Goal: Navigation & Orientation: Find specific page/section

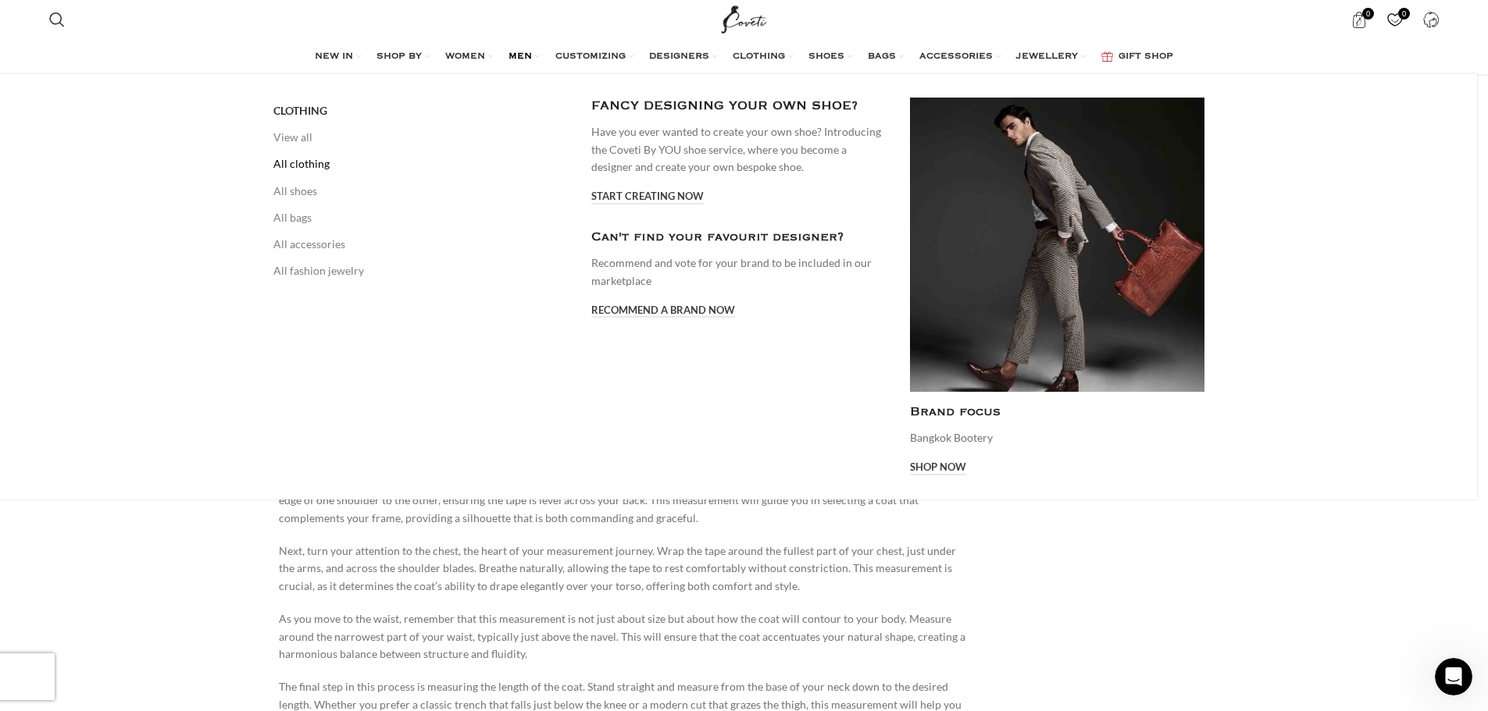
click at [316, 166] on link "All clothing" at bounding box center [420, 164] width 294 height 27
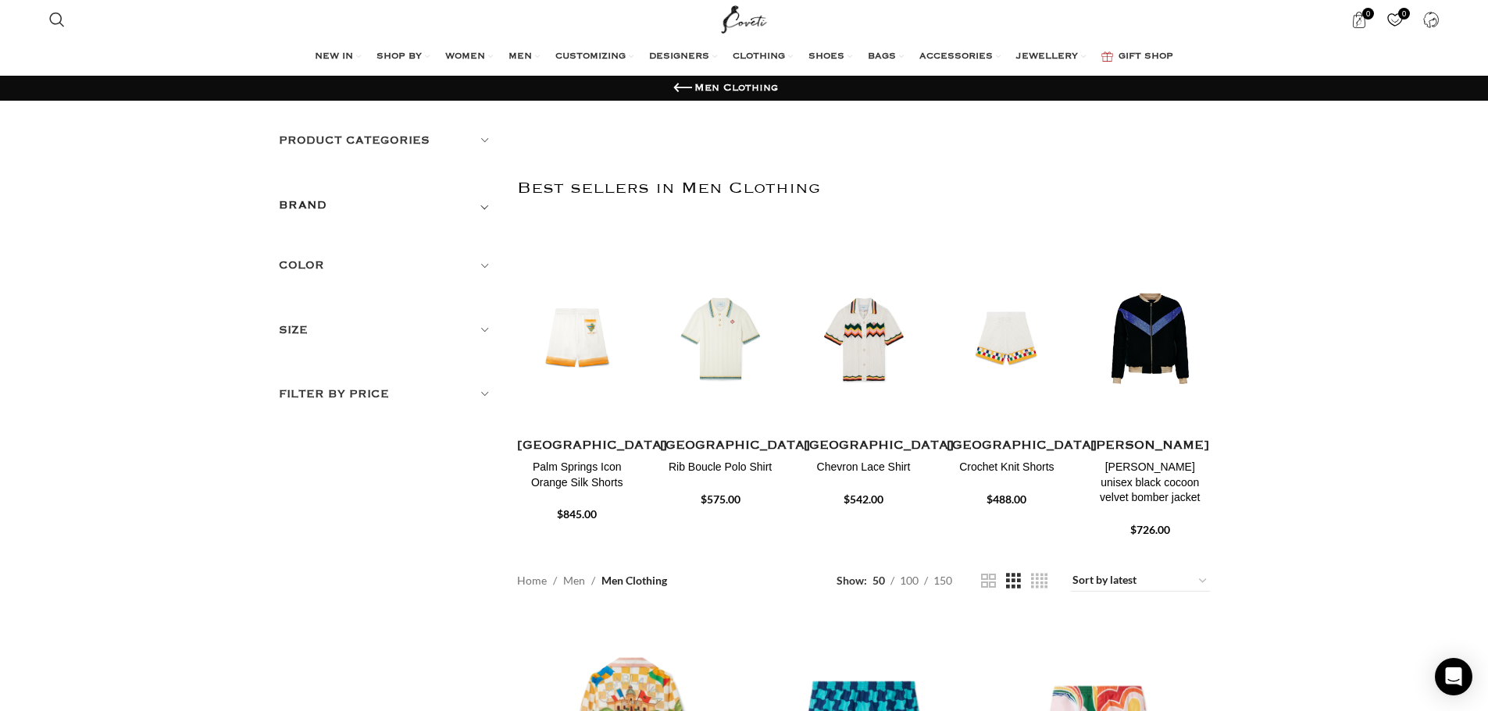
click at [476, 326] on h5 "Size" at bounding box center [387, 330] width 216 height 17
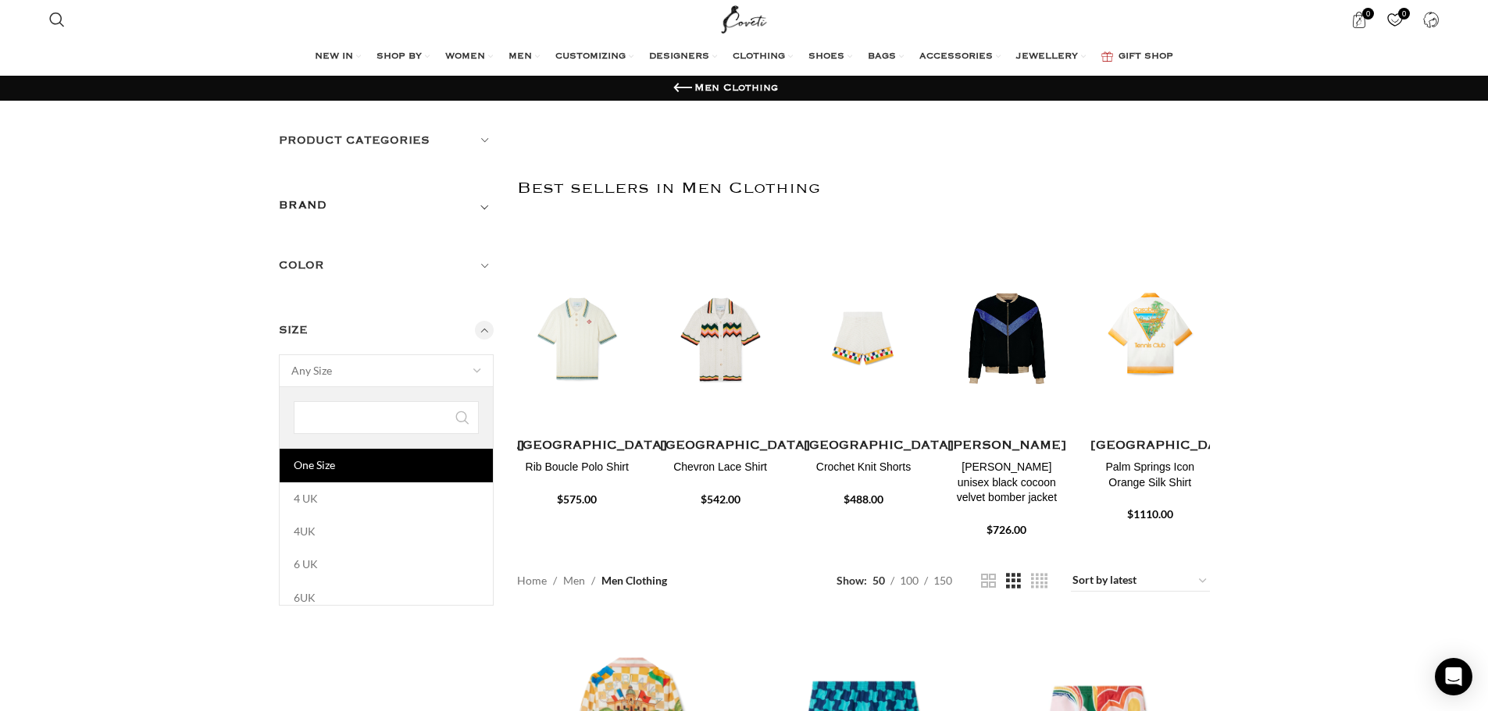
click at [481, 362] on span at bounding box center [477, 371] width 33 height 33
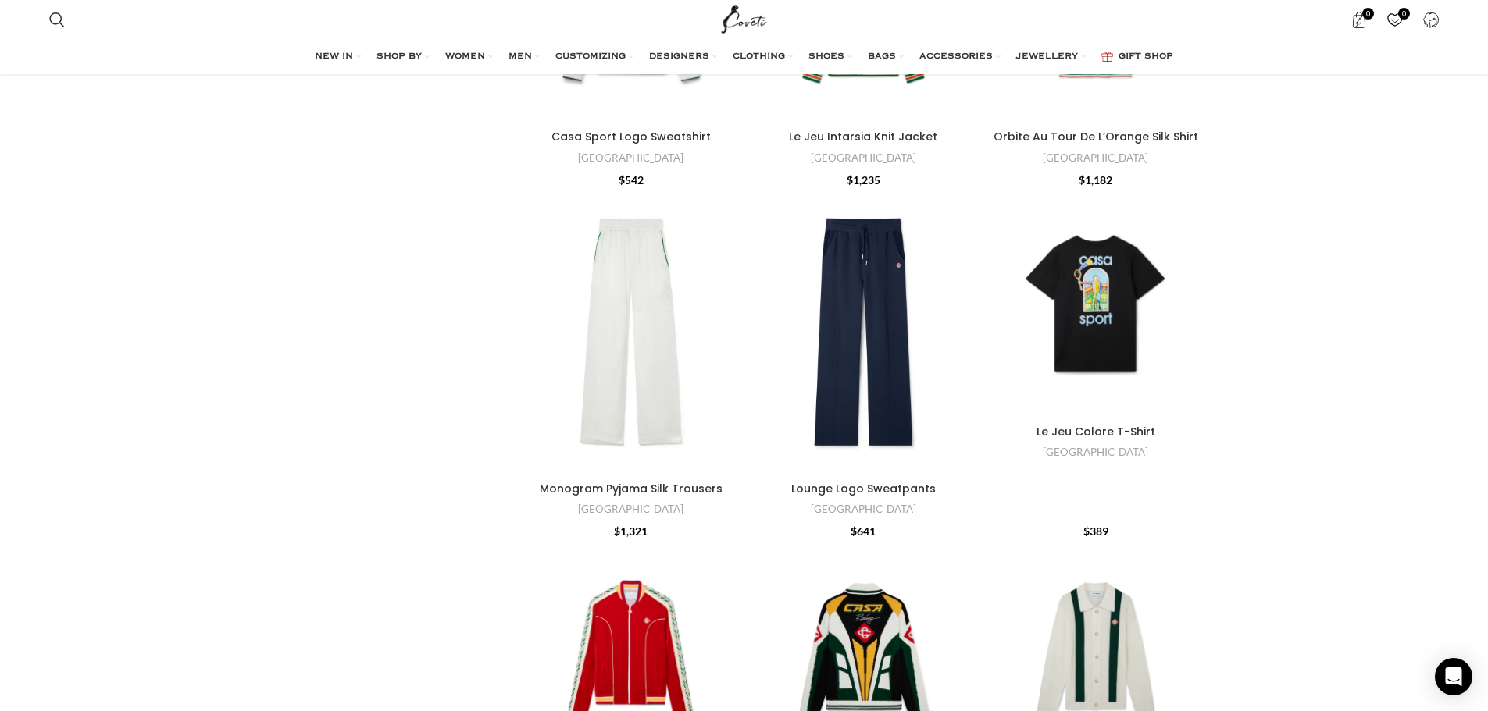
scroll to position [625, 0]
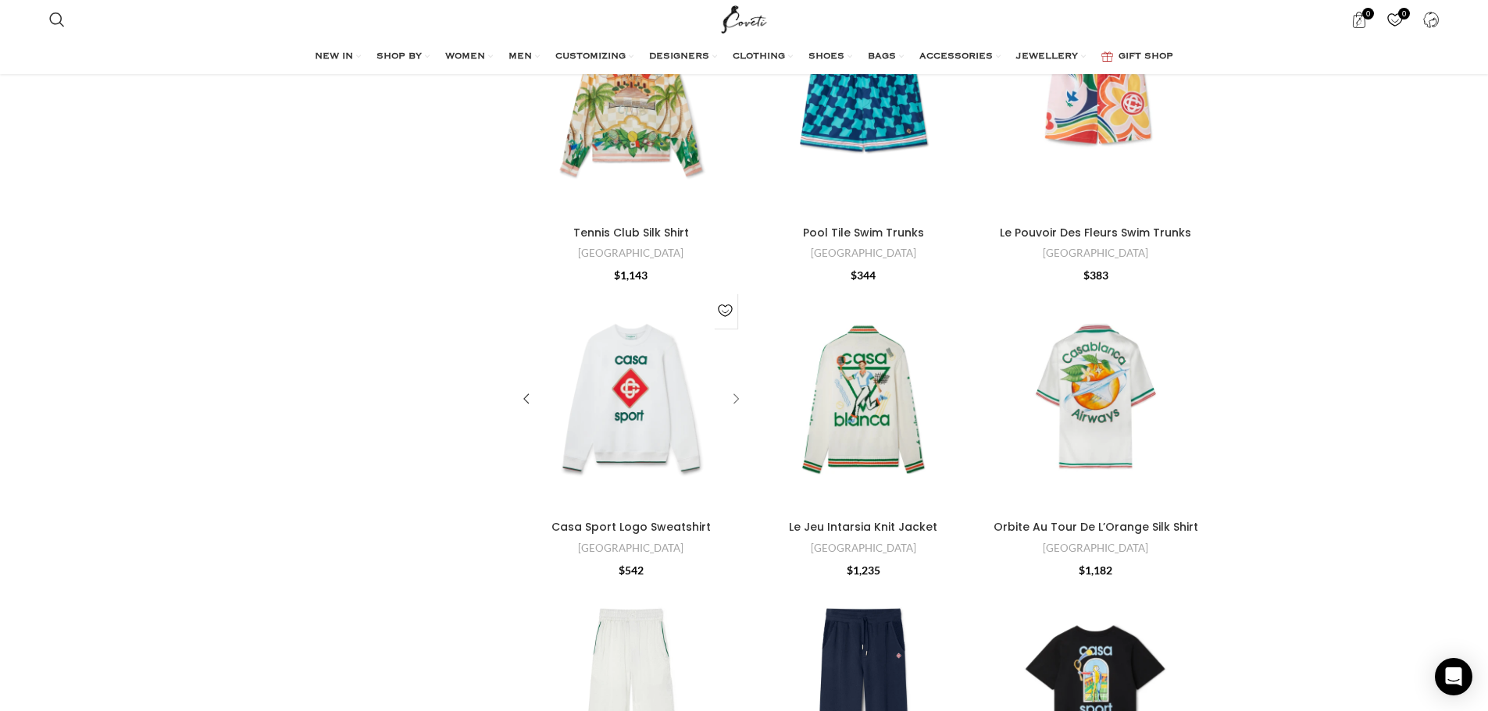
click at [741, 403] on div "Casa Sport Logo Sweatshirt" at bounding box center [733, 399] width 23 height 23
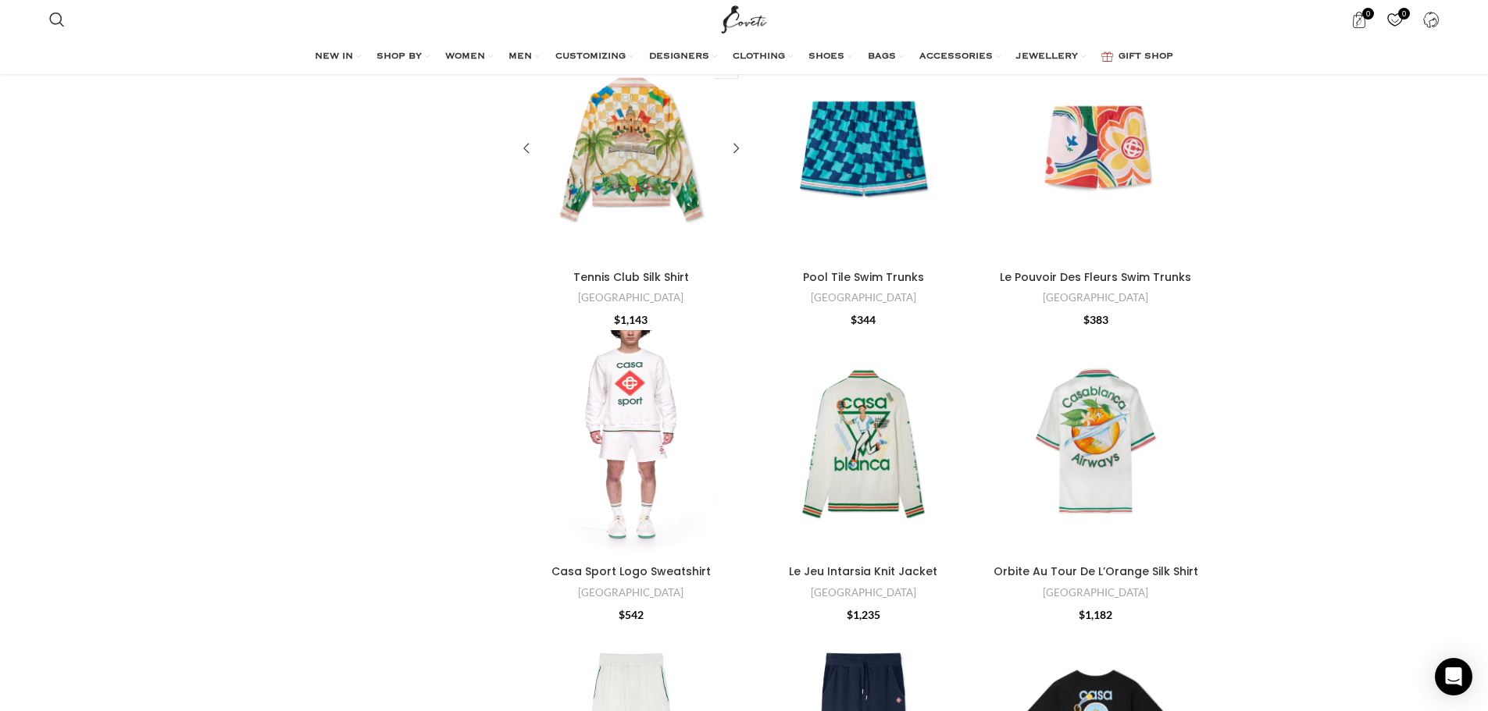
scroll to position [390, 0]
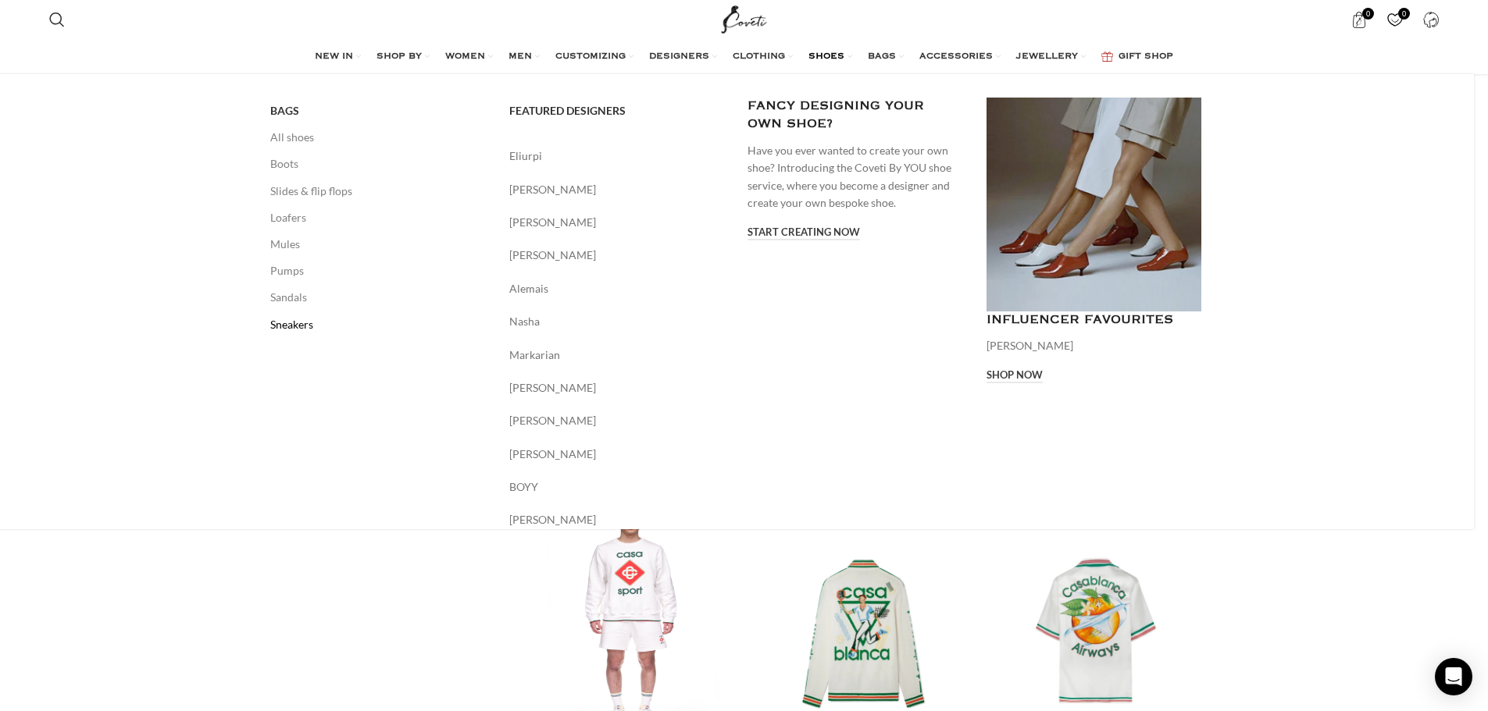
click at [302, 323] on link "Sneakers" at bounding box center [378, 325] width 216 height 27
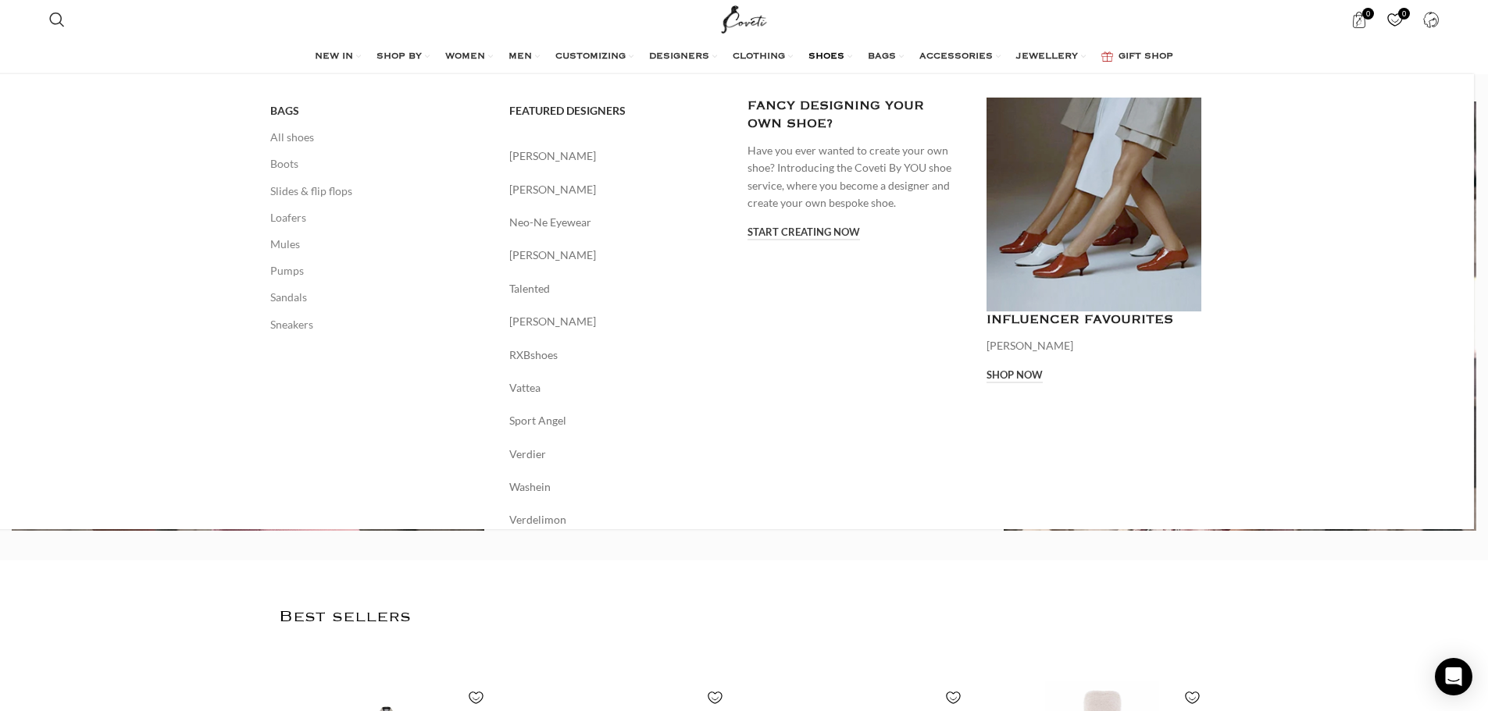
click at [833, 56] on span "SHOES" at bounding box center [826, 57] width 36 height 12
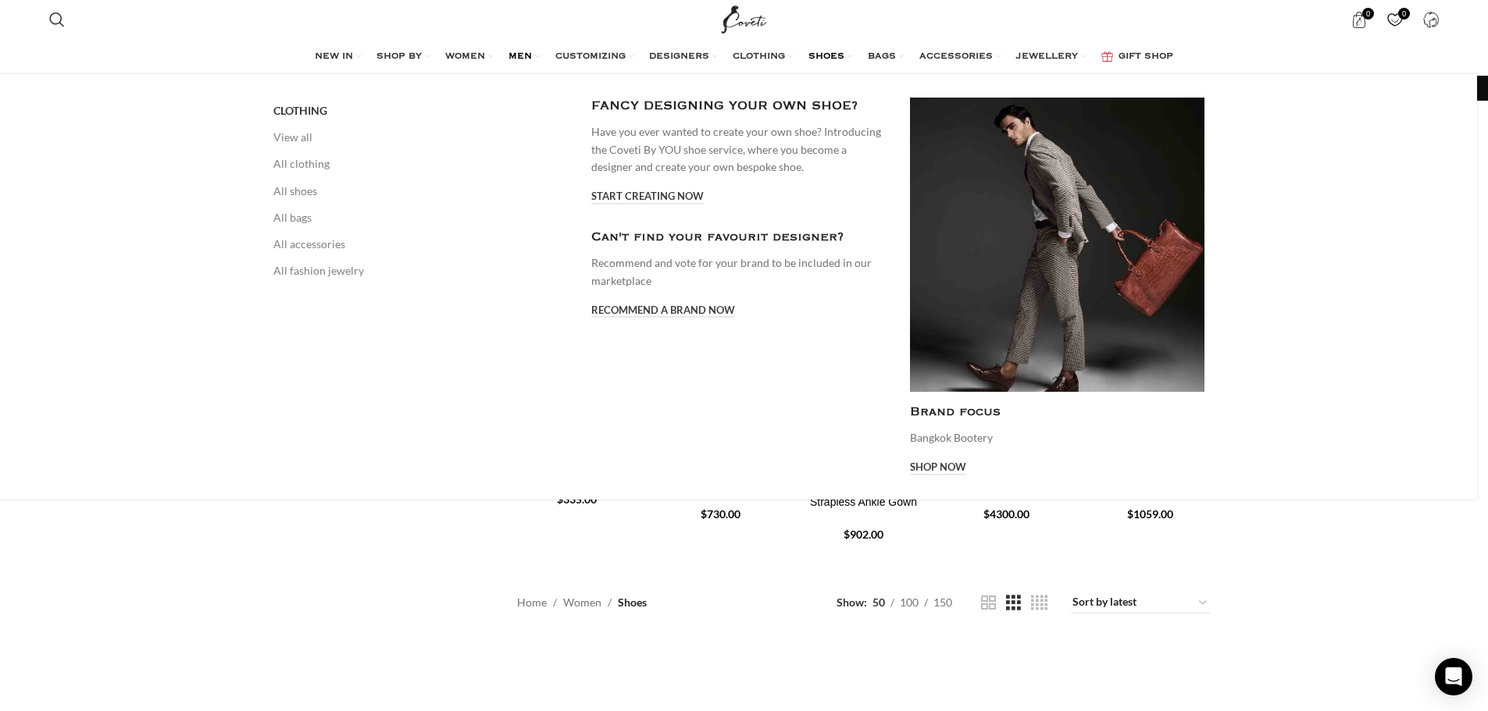
click at [516, 56] on span "MEN" at bounding box center [519, 57] width 23 height 12
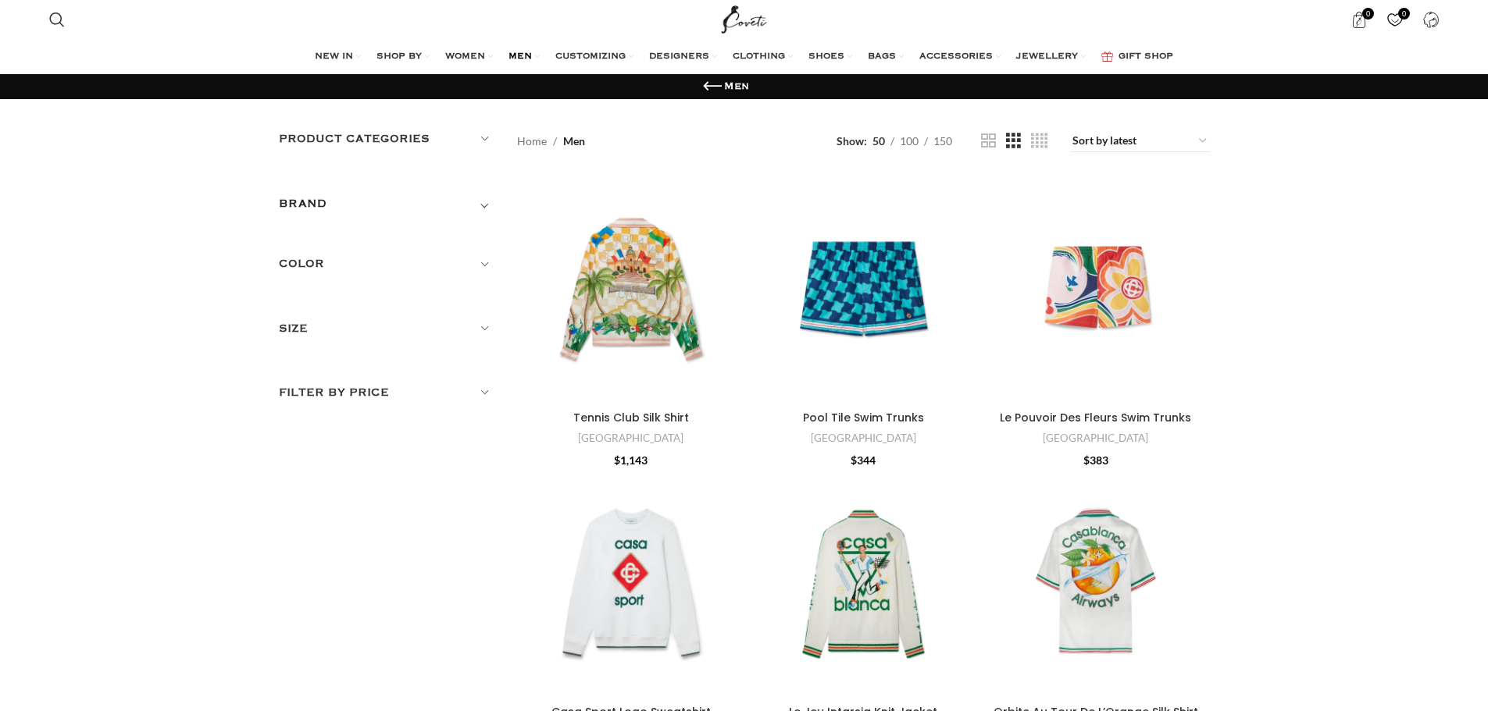
click at [473, 138] on h5 "Product categories" at bounding box center [387, 138] width 216 height 17
click at [332, 319] on link "Men Shoes" at bounding box center [383, 316] width 184 height 28
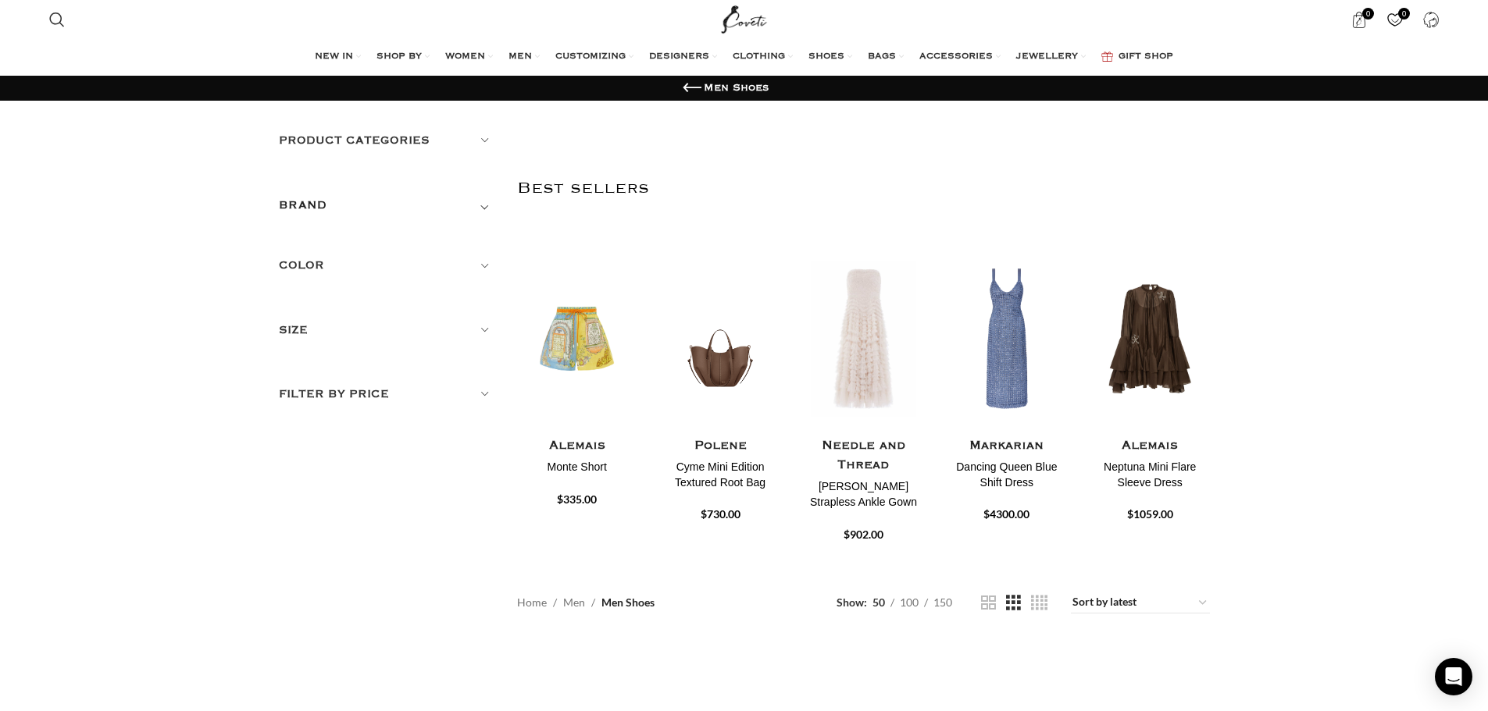
click at [744, 82] on h1 "Men Shoes" at bounding box center [736, 88] width 65 height 14
click at [686, 89] on link "Go back" at bounding box center [691, 88] width 23 height 23
